Goal: Task Accomplishment & Management: Complete application form

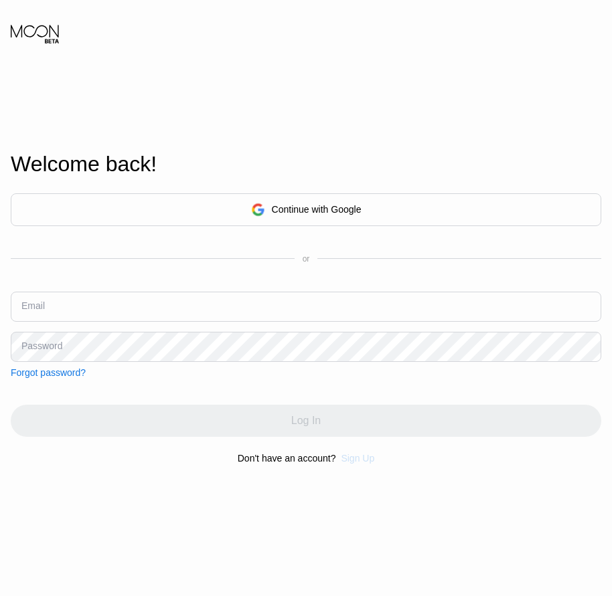
click at [357, 464] on div "Sign Up" at bounding box center [357, 458] width 33 height 11
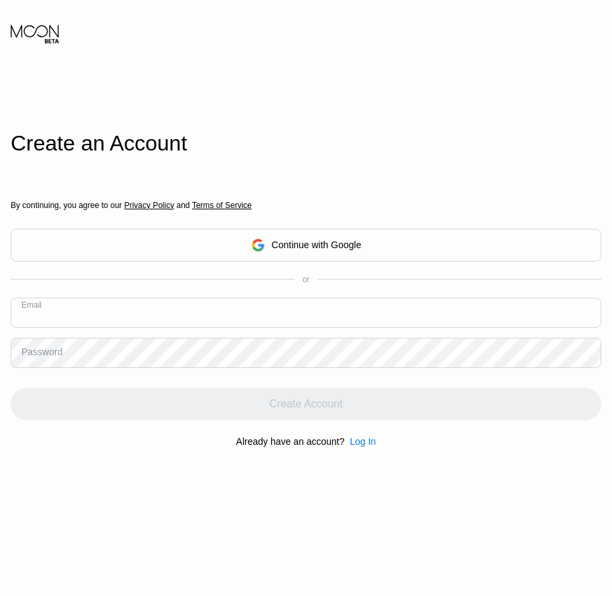
paste input "[EMAIL_ADDRESS][DOMAIN_NAME]"
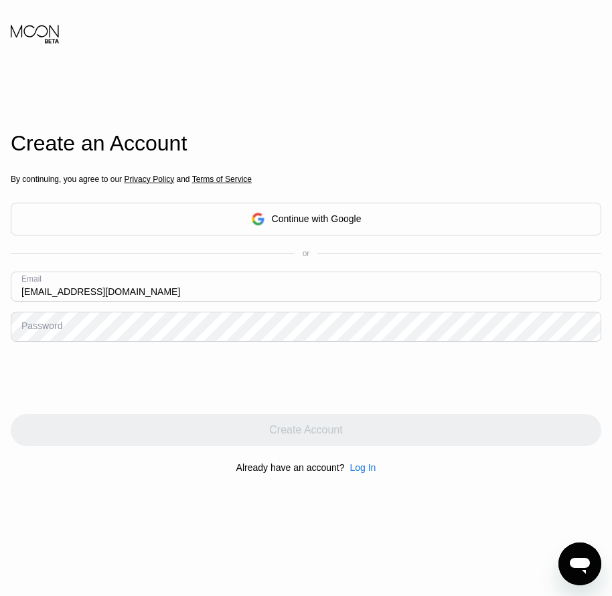
type input "[EMAIL_ADDRESS][DOMAIN_NAME]"
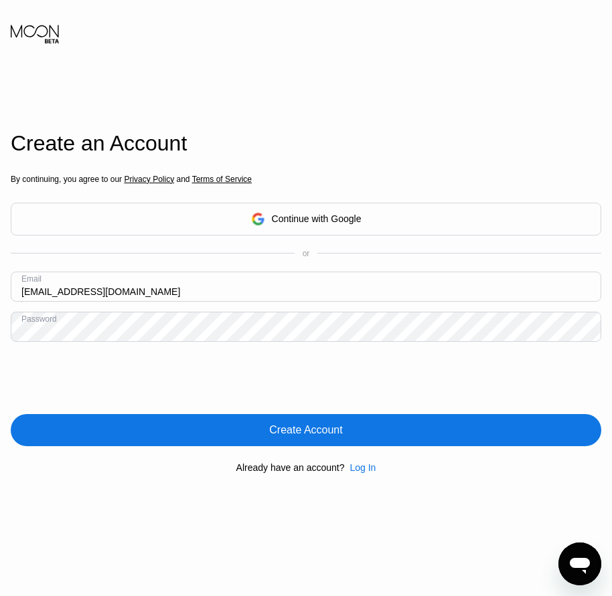
click at [302, 432] on div "Create Account" at bounding box center [305, 430] width 73 height 13
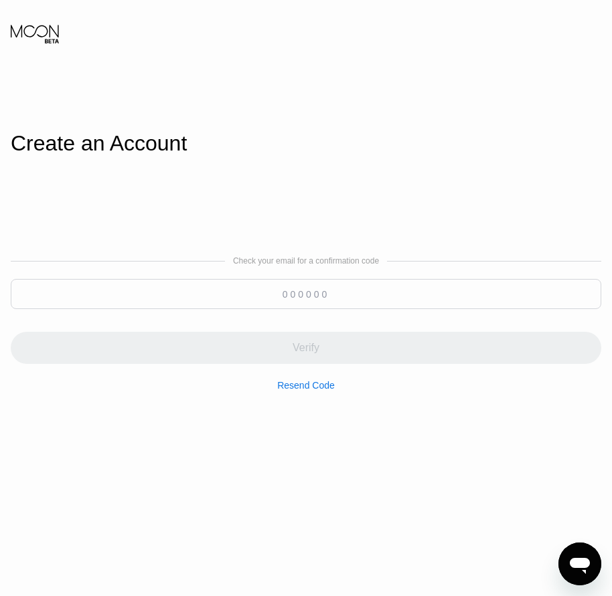
paste input "717987"
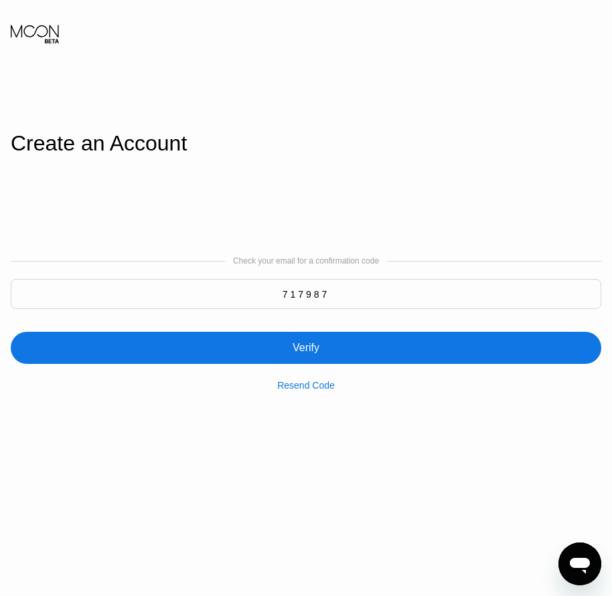
type input "717987"
click at [304, 364] on div "Verify" at bounding box center [306, 348] width 590 height 32
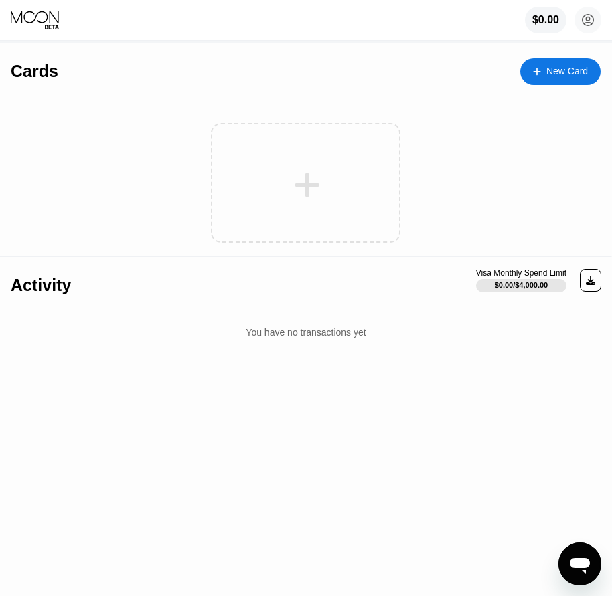
click at [569, 66] on div "New Card" at bounding box center [566, 71] width 41 height 11
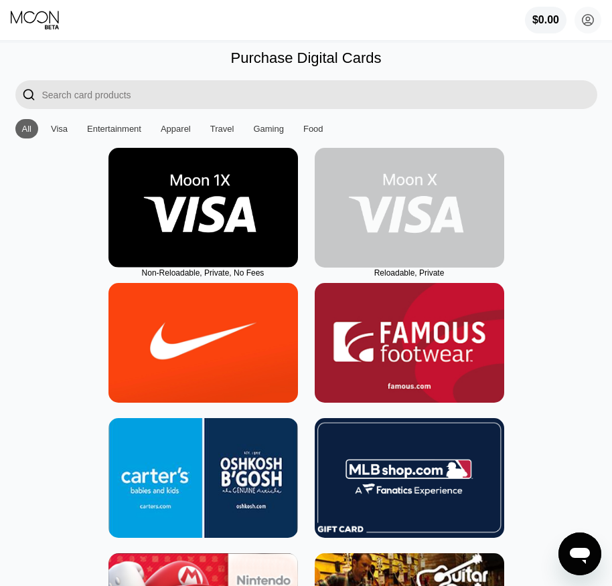
click at [399, 239] on img at bounding box center [408, 208] width 189 height 120
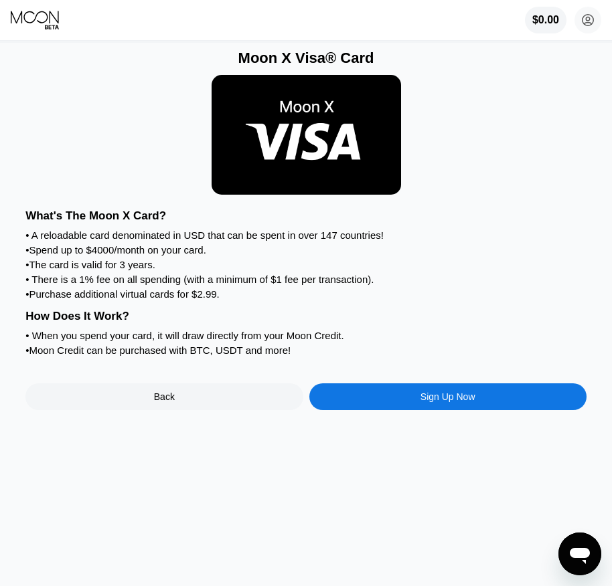
click at [444, 402] on div "Sign Up Now" at bounding box center [447, 396] width 55 height 11
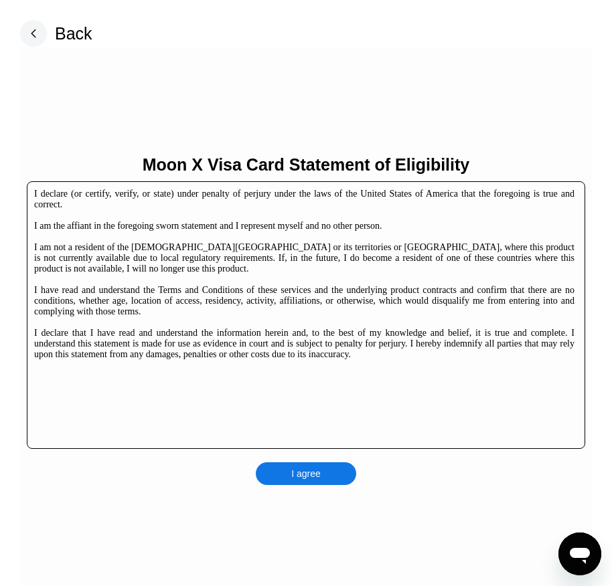
click at [337, 463] on div "I agree" at bounding box center [306, 473] width 100 height 23
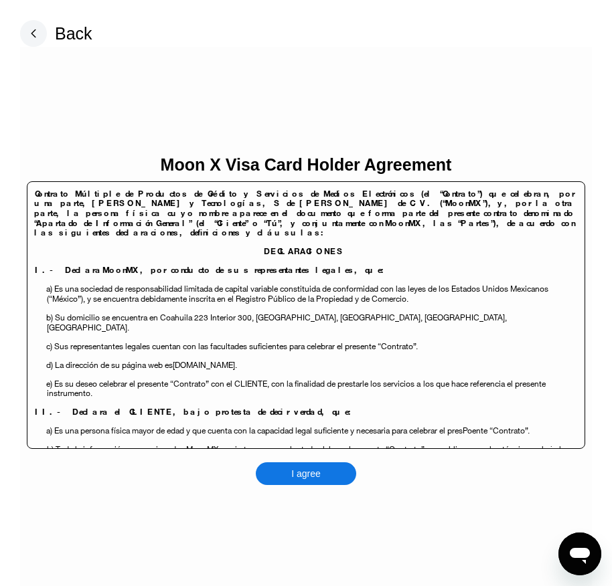
click at [338, 470] on div "I agree" at bounding box center [306, 473] width 100 height 23
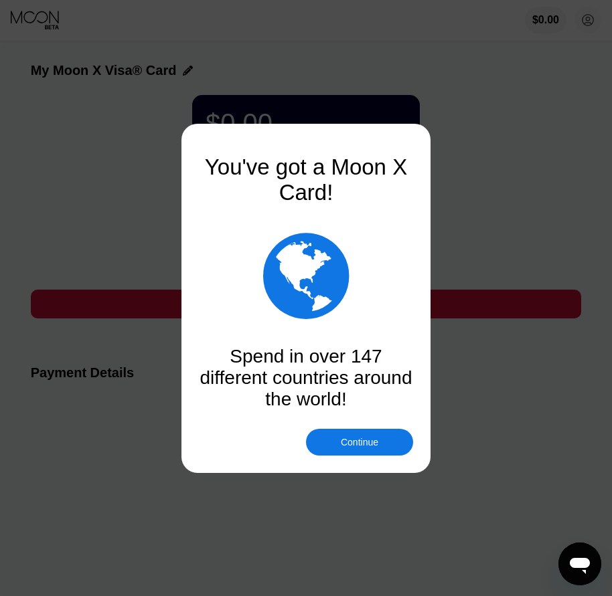
click at [359, 448] on div "Continue" at bounding box center [359, 442] width 107 height 27
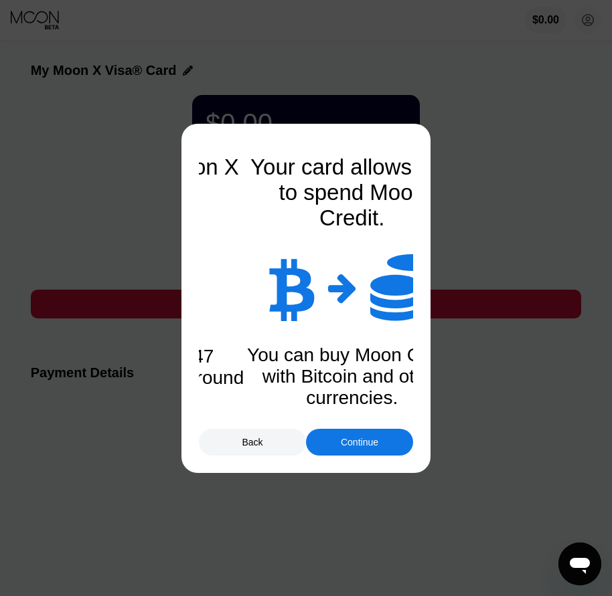
click at [359, 448] on div "Continue" at bounding box center [359, 442] width 107 height 27
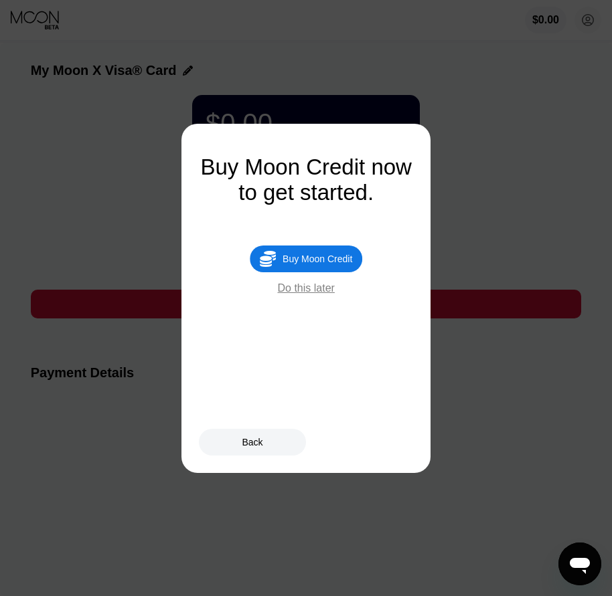
click at [324, 262] on div "Buy Moon Credit" at bounding box center [317, 259] width 70 height 11
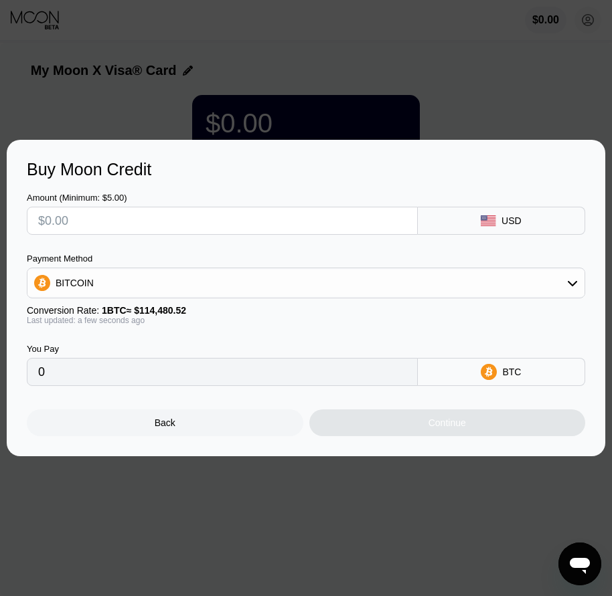
click at [183, 433] on div "Back" at bounding box center [165, 422] width 276 height 27
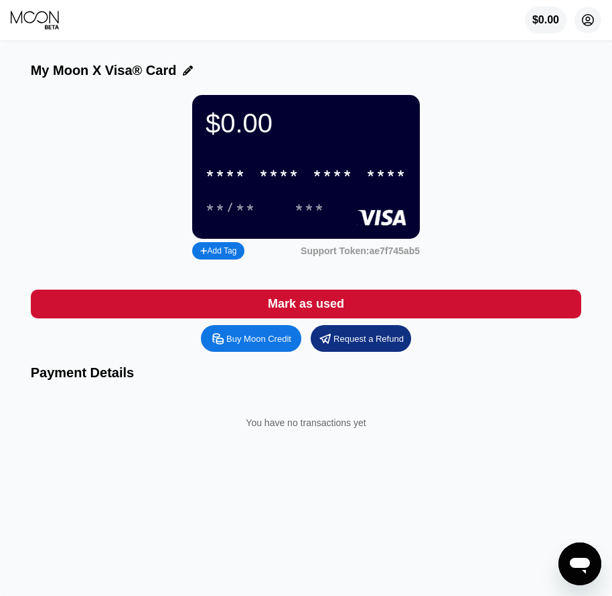
click at [587, 26] on icon at bounding box center [587, 20] width 11 height 11
